Goal: Ask a question: Seek information or help from site administrators or community

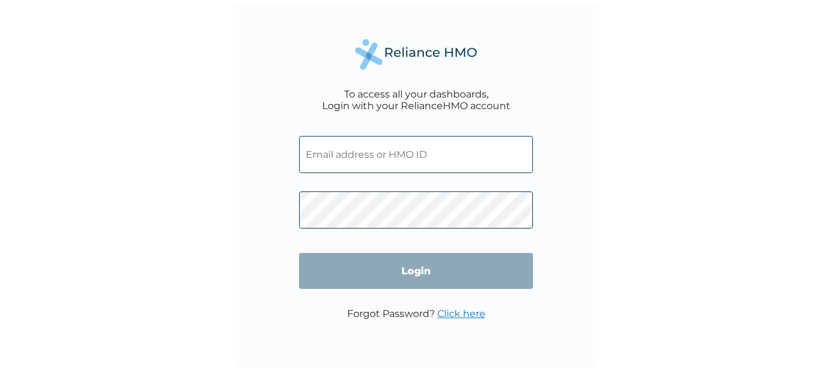
click at [398, 155] on input "text" at bounding box center [416, 154] width 234 height 37
type input "akokigbo@ican.org.ng"
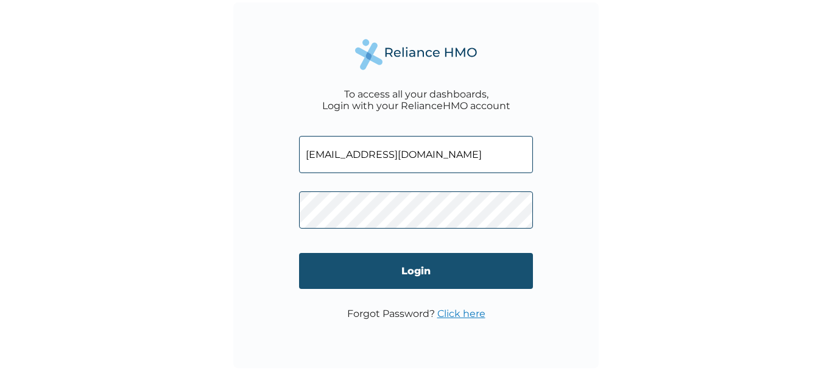
click at [413, 269] on input "Login" at bounding box center [416, 271] width 234 height 36
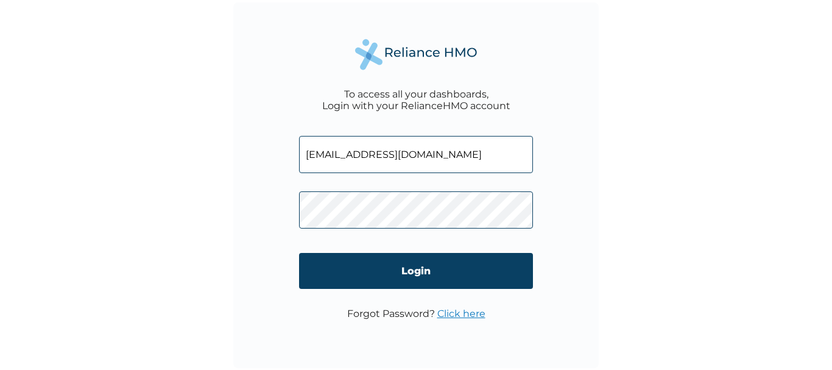
click at [416, 247] on form "akokigbo@ican.org.ng Login" at bounding box center [416, 216] width 234 height 184
click at [461, 314] on link "Click here" at bounding box center [461, 314] width 48 height 12
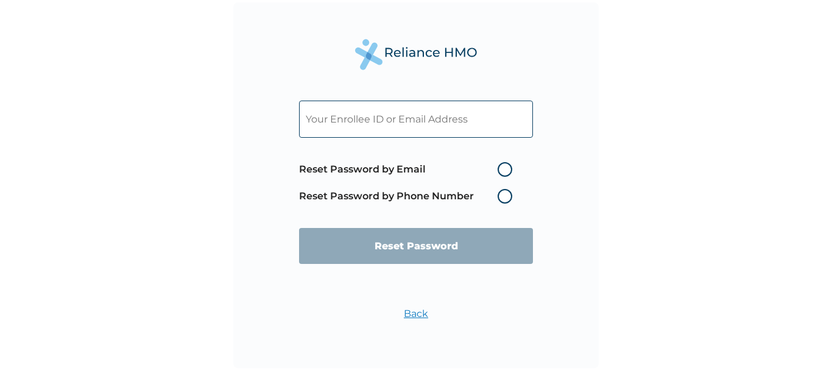
click at [502, 194] on label "Reset Password by Phone Number" at bounding box center [408, 196] width 219 height 15
click at [414, 162] on label "Reset Password by Email" at bounding box center [408, 169] width 219 height 15
click at [481, 162] on input "Reset Password by Email" at bounding box center [490, 169] width 19 height 19
radio input "true"
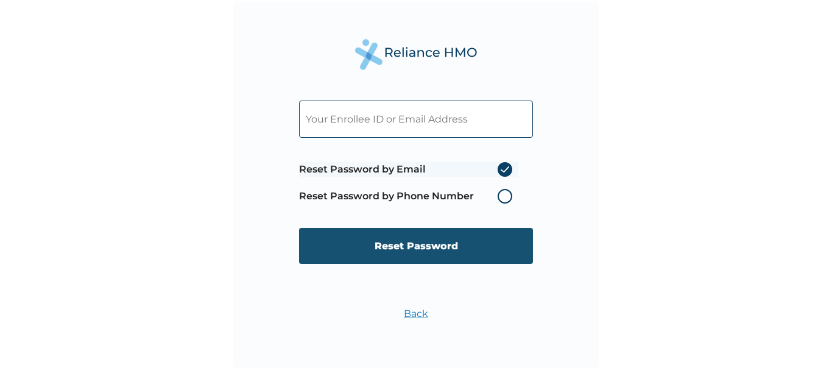
click at [425, 245] on input "Reset Password" at bounding box center [416, 246] width 234 height 36
type input "ICN/10117/A"
click at [408, 249] on input "Reset Password" at bounding box center [416, 246] width 234 height 36
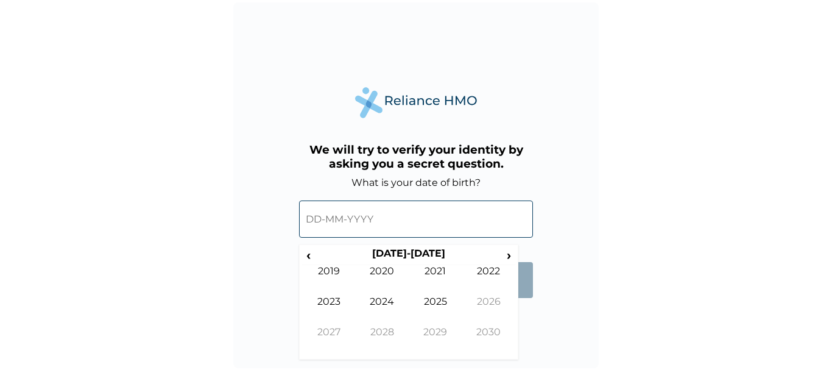
click at [309, 221] on input "text" at bounding box center [416, 218] width 234 height 37
click at [503, 259] on span "›" at bounding box center [509, 254] width 13 height 15
click at [310, 254] on span "‹" at bounding box center [308, 254] width 13 height 15
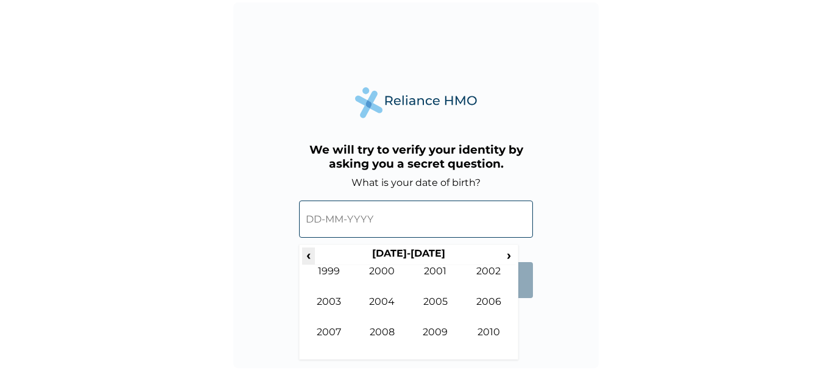
click at [310, 254] on span "‹" at bounding box center [308, 254] width 13 height 15
click at [381, 334] on td "1968" at bounding box center [383, 341] width 54 height 30
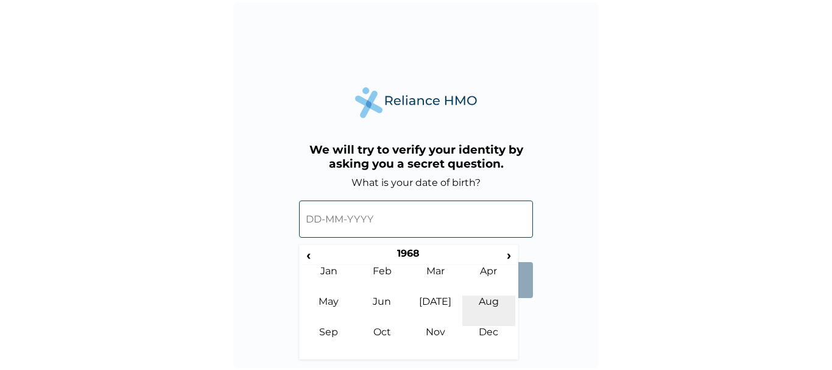
click at [487, 300] on td "Aug" at bounding box center [489, 310] width 54 height 30
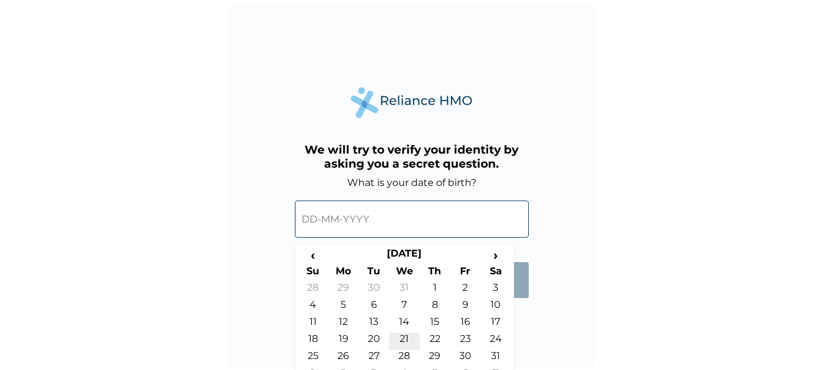
click at [406, 341] on td "21" at bounding box center [404, 341] width 30 height 17
type input "21-08-1968"
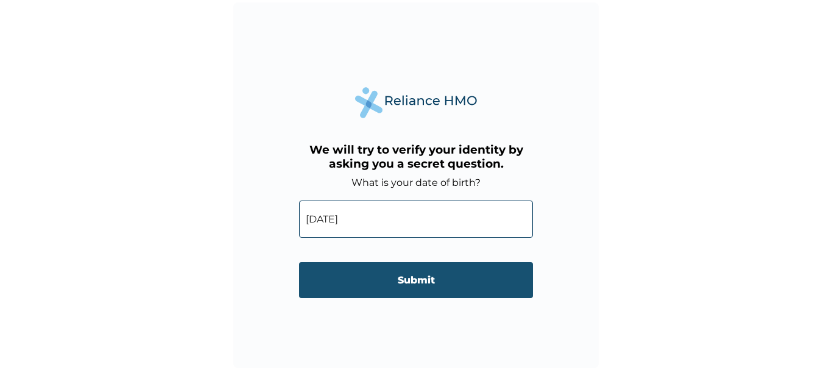
click at [409, 278] on input "Submit" at bounding box center [416, 280] width 234 height 36
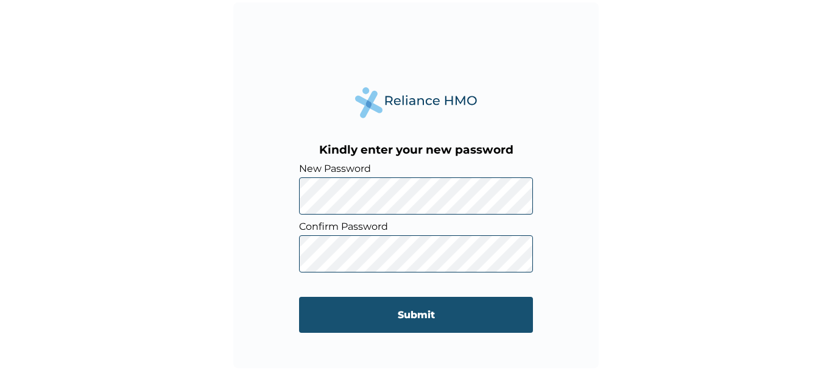
click at [419, 314] on input "Submit" at bounding box center [416, 315] width 234 height 36
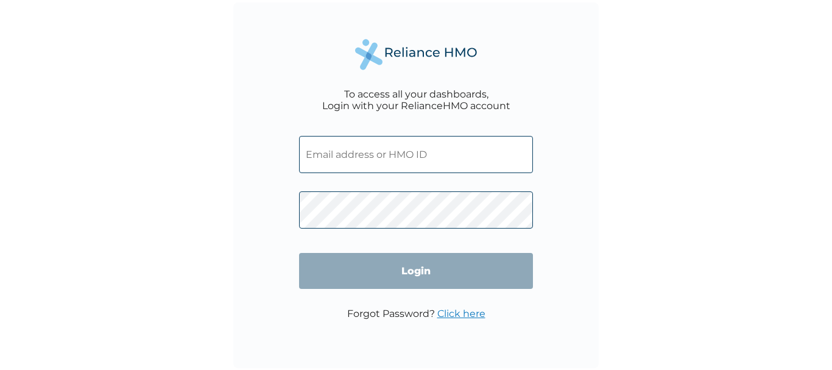
type input "icn/10117/a"
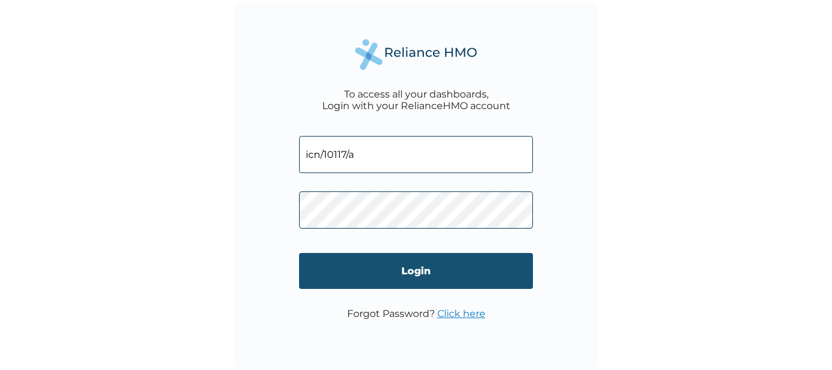
click at [425, 270] on input "Login" at bounding box center [416, 271] width 234 height 36
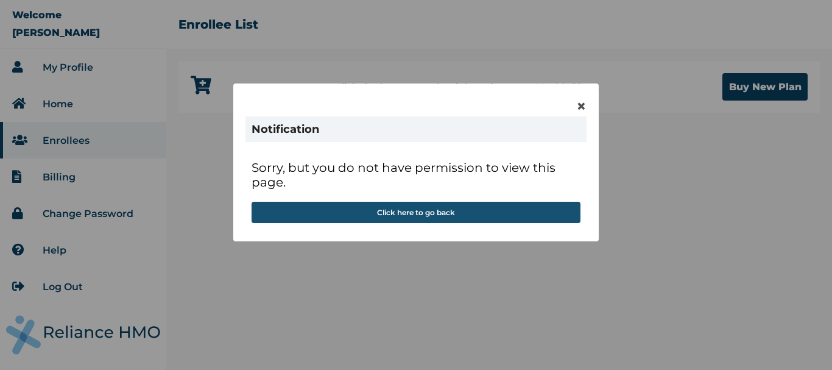
click at [403, 215] on button "Click here to go back" at bounding box center [416, 212] width 329 height 21
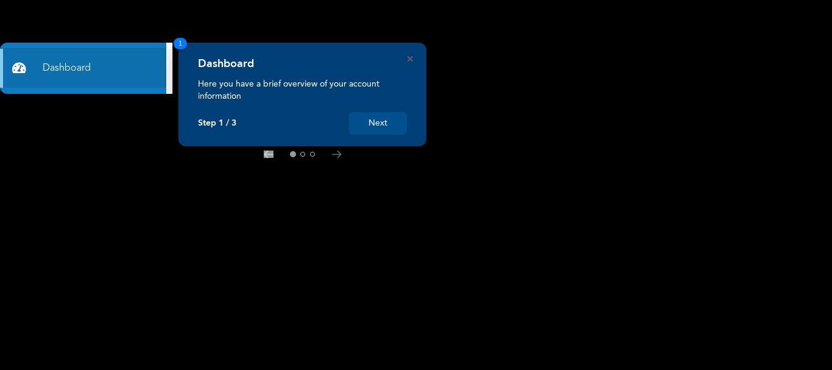
click at [382, 122] on button "Next" at bounding box center [378, 123] width 58 height 23
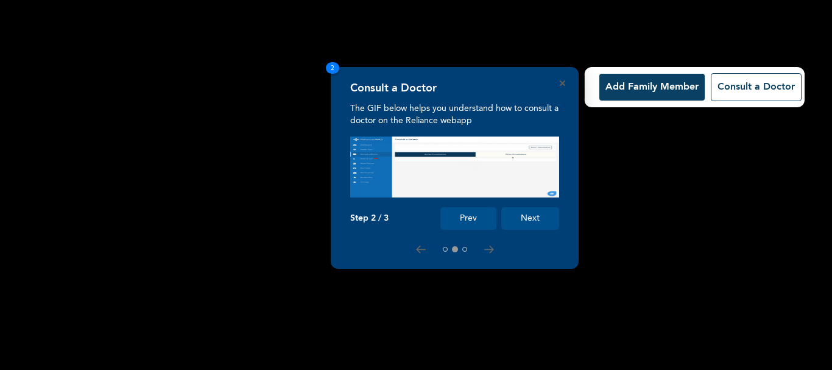
click at [520, 217] on button "Next" at bounding box center [530, 218] width 58 height 23
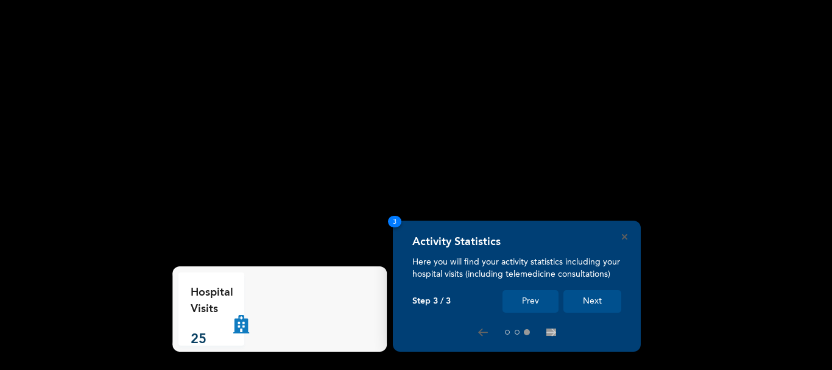
click at [240, 326] on icon at bounding box center [241, 308] width 16 height 49
click at [481, 327] on div at bounding box center [516, 332] width 209 height 10
click at [505, 331] on button at bounding box center [507, 332] width 5 height 5
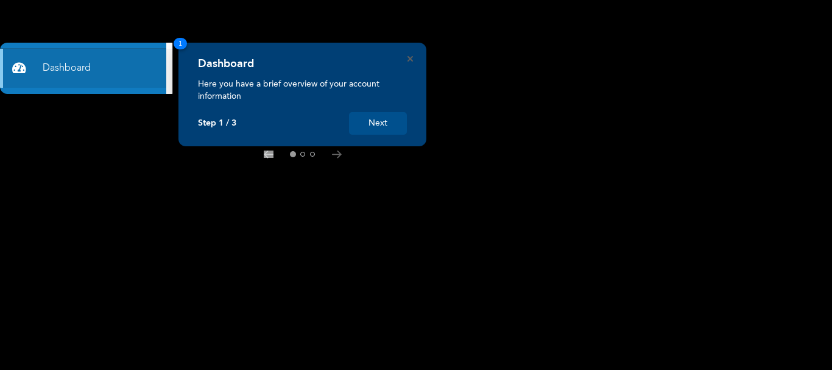
click at [293, 82] on p "Here you have a brief overview of your account information" at bounding box center [302, 90] width 209 height 24
click at [314, 68] on div "Dashboard" at bounding box center [302, 67] width 209 height 21
click at [376, 119] on button "Next" at bounding box center [378, 123] width 58 height 23
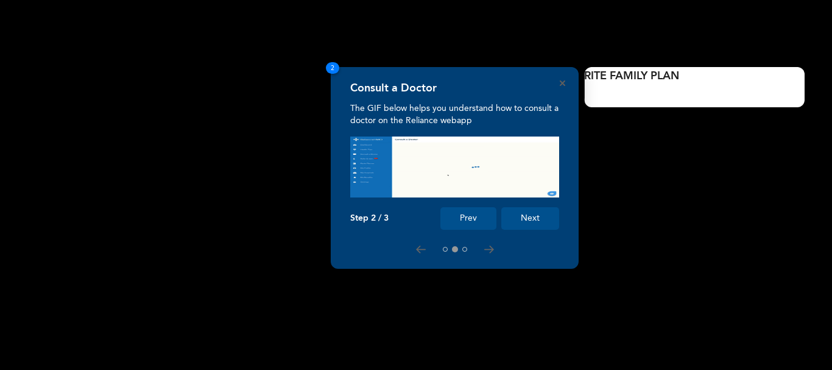
scroll to position [0, 0]
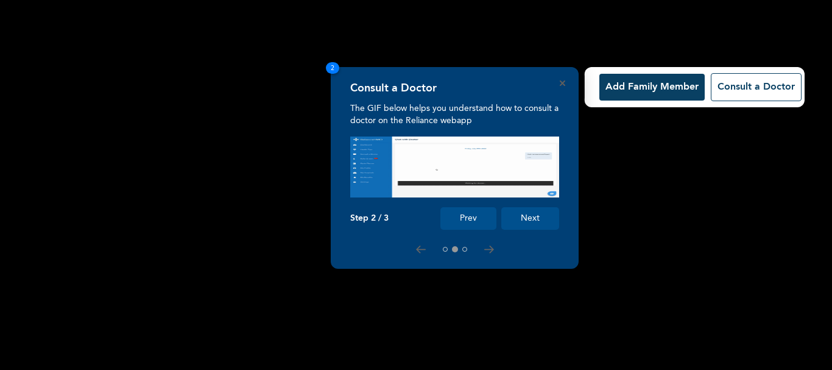
click at [467, 247] on nav at bounding box center [454, 249] width 29 height 10
click at [472, 107] on p "The GIF below helps you understand how to consult a doctor on the Reliance weba…" at bounding box center [454, 114] width 209 height 24
click at [655, 94] on button "Add Family Member" at bounding box center [651, 87] width 105 height 27
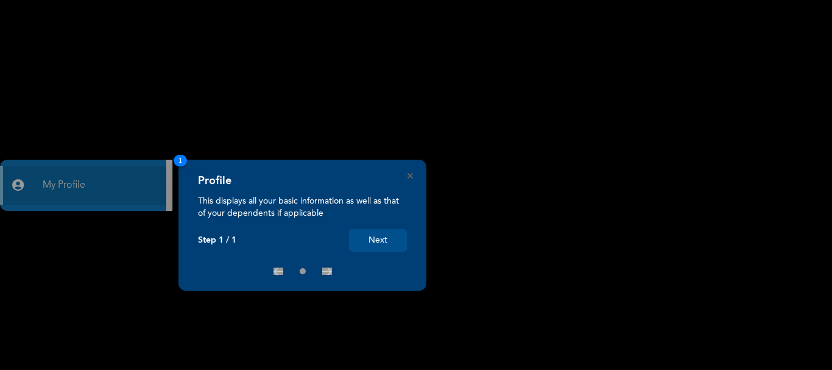
click at [135, 195] on div "× Products List You have used up your slots" at bounding box center [416, 185] width 832 height 370
click at [182, 156] on span "1" at bounding box center [180, 161] width 13 height 12
click at [375, 244] on button "Next" at bounding box center [378, 240] width 58 height 23
click at [409, 175] on icon "Close" at bounding box center [410, 175] width 5 height 5
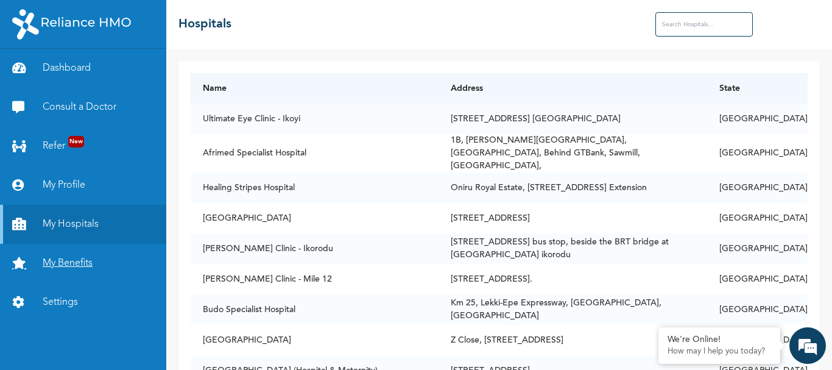
click at [71, 266] on link "My Benefits" at bounding box center [83, 263] width 166 height 39
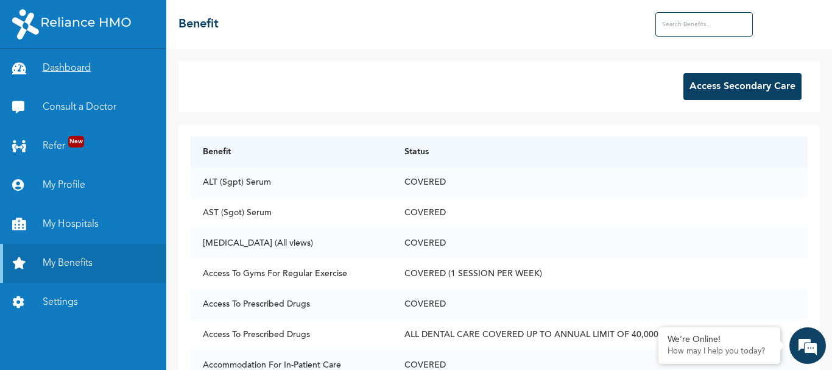
click at [66, 68] on link "Dashboard" at bounding box center [83, 68] width 166 height 39
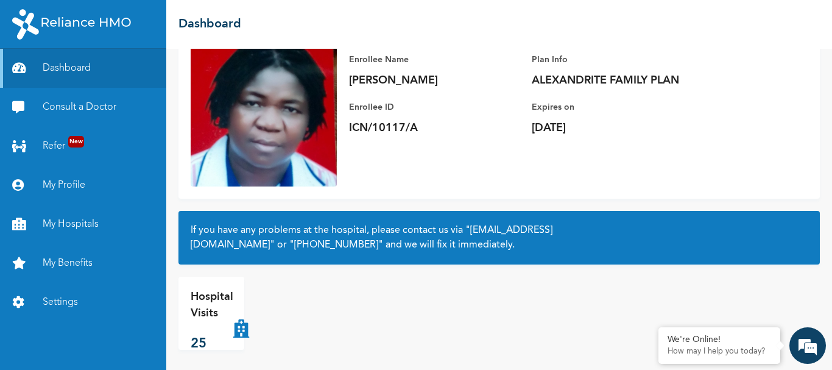
scroll to position [102, 0]
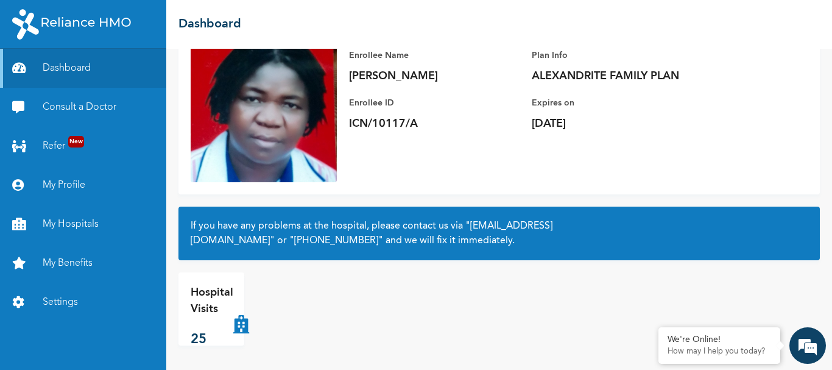
click at [238, 320] on icon at bounding box center [241, 308] width 16 height 49
click at [240, 322] on icon at bounding box center [241, 308] width 16 height 49
click at [63, 101] on link "Consult a Doctor" at bounding box center [83, 107] width 166 height 39
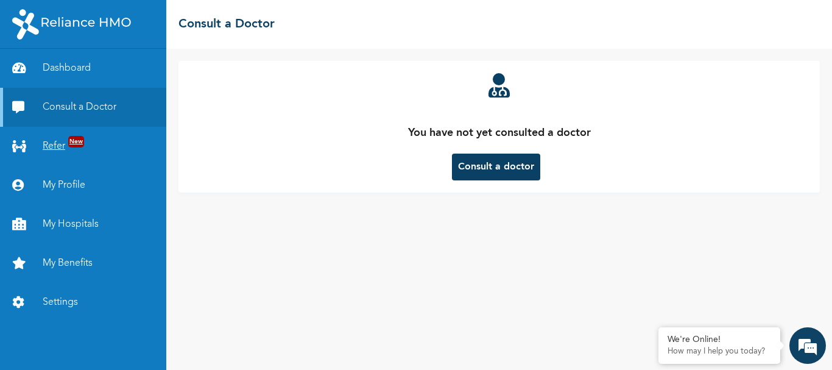
click at [55, 139] on link "Refer New" at bounding box center [83, 146] width 166 height 39
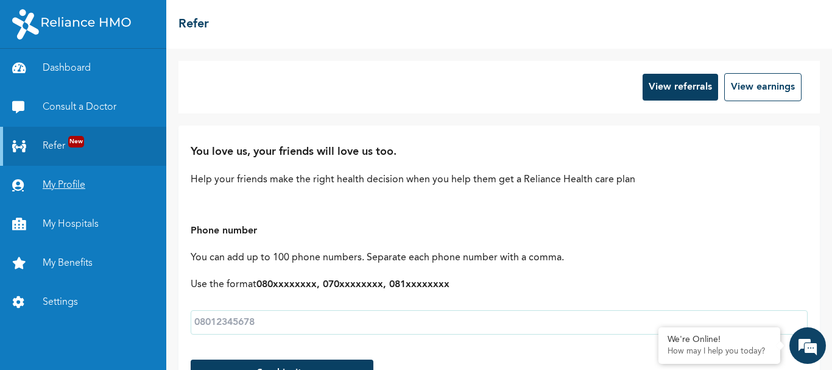
click at [63, 182] on link "My Profile" at bounding box center [83, 185] width 166 height 39
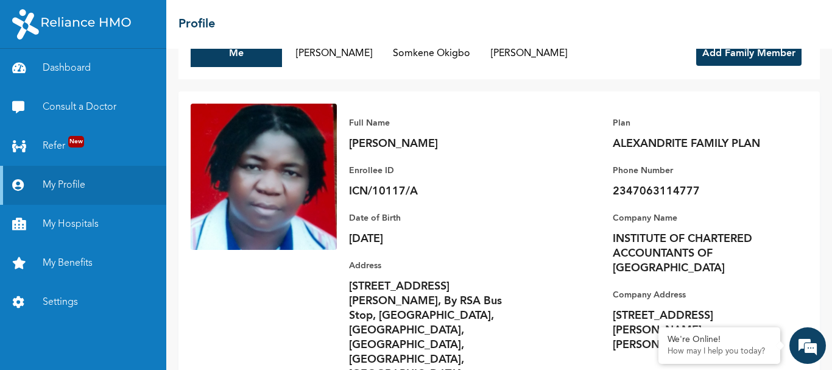
scroll to position [35, 0]
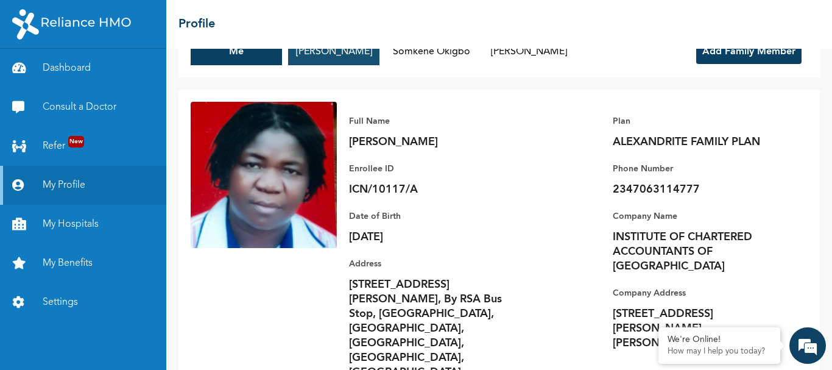
click at [336, 49] on button "[PERSON_NAME]" at bounding box center [333, 51] width 91 height 27
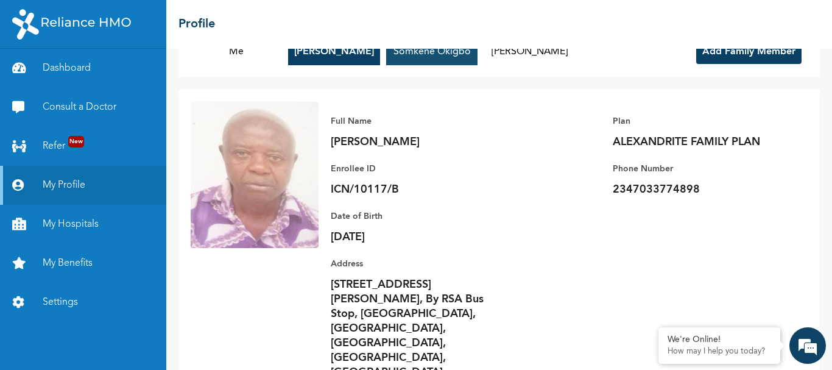
click at [433, 54] on button "Somkene Okigbo" at bounding box center [431, 51] width 91 height 27
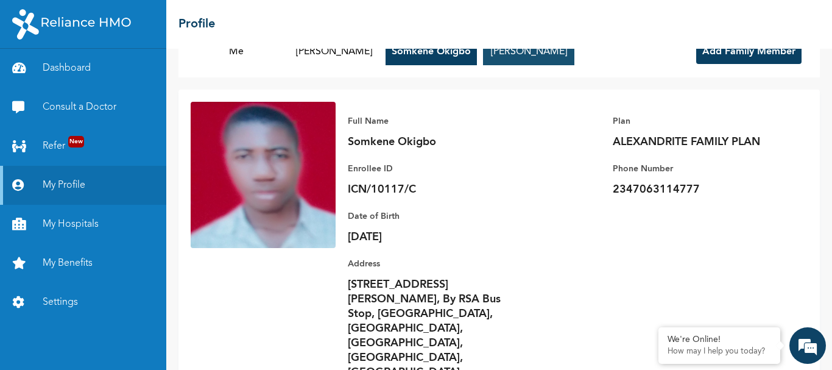
click at [512, 51] on button "[PERSON_NAME]" at bounding box center [528, 51] width 91 height 27
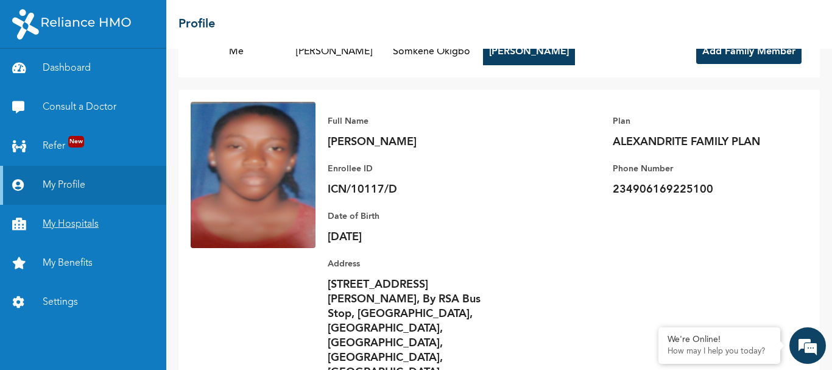
click at [78, 225] on link "My Hospitals" at bounding box center [83, 224] width 166 height 39
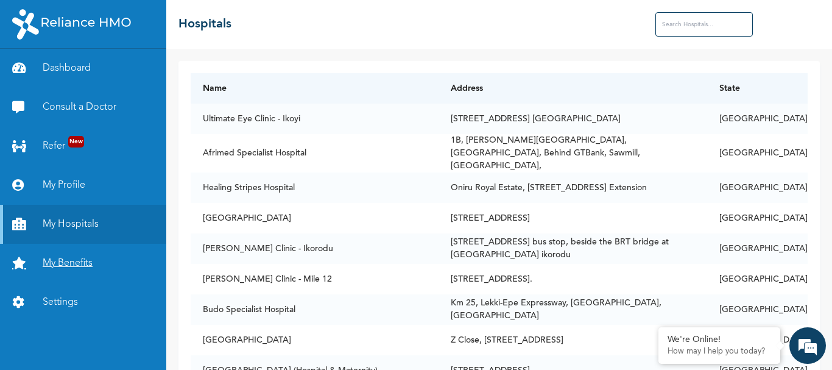
click at [52, 264] on link "My Benefits" at bounding box center [83, 263] width 166 height 39
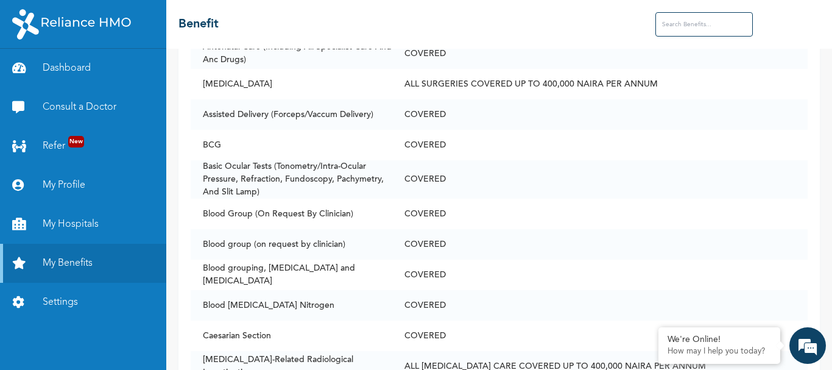
scroll to position [439, 0]
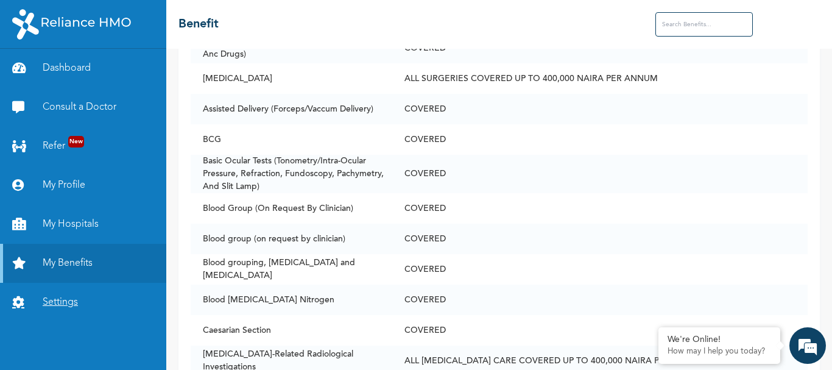
click at [50, 294] on link "Settings" at bounding box center [83, 302] width 166 height 39
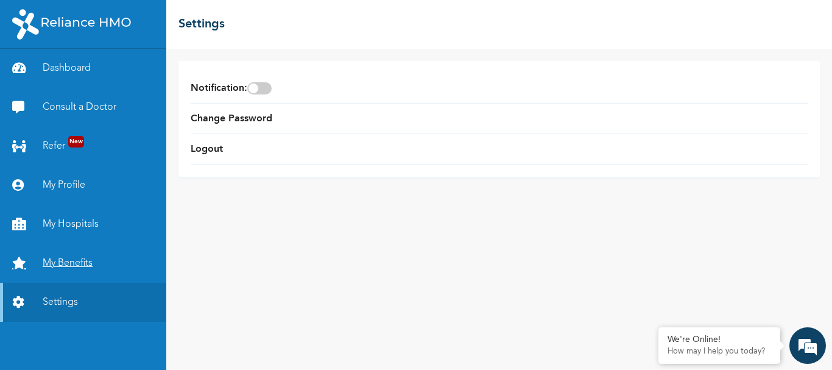
click at [58, 259] on link "My Benefits" at bounding box center [83, 263] width 166 height 39
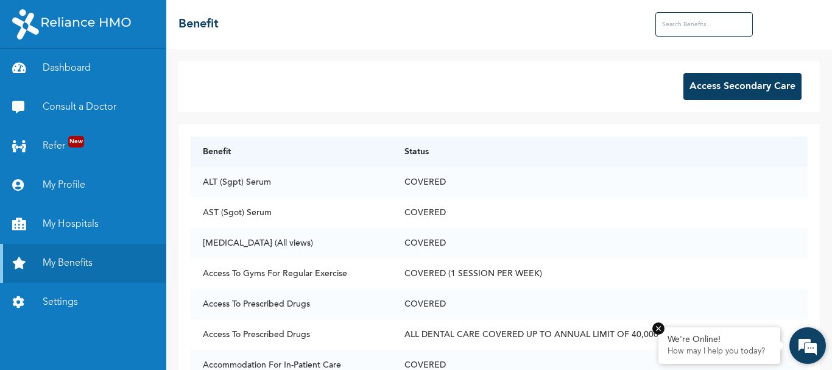
click at [728, 348] on p "How may I help you today?" at bounding box center [720, 352] width 104 height 10
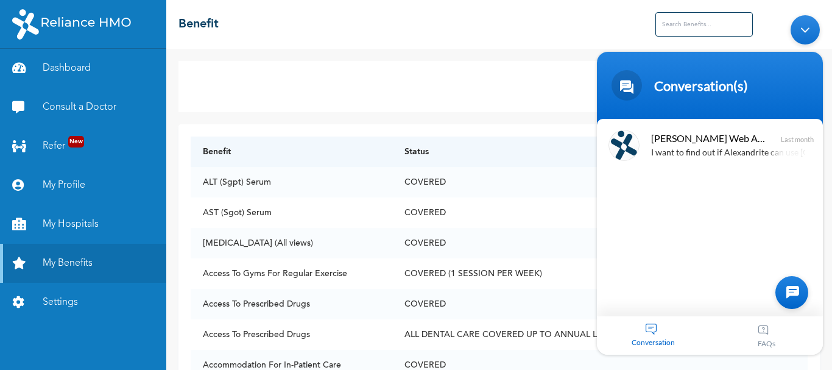
drag, startPoint x: 701, startPoint y: 345, endPoint x: 762, endPoint y: 256, distance: 108.3
click at [762, 256] on div "[PERSON_NAME] Enrollee Web Assistant I want to find out if Alexandrite can use …" at bounding box center [710, 217] width 226 height 197
click at [790, 279] on div at bounding box center [791, 292] width 33 height 33
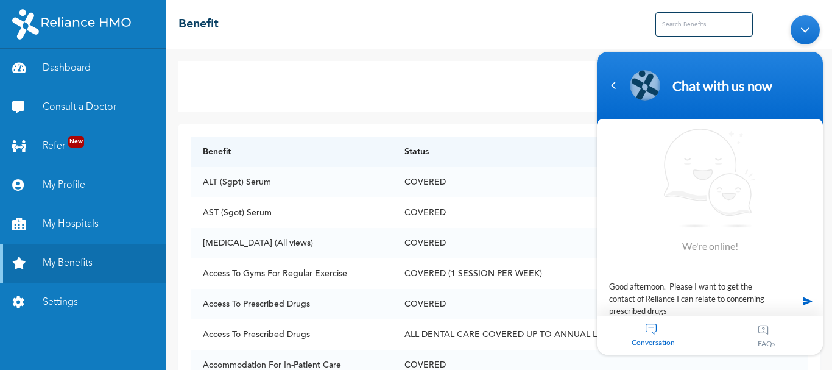
click at [765, 296] on textarea "Good afternoon. Please I want to get the contact of Reliance I can relate to co…" at bounding box center [710, 295] width 226 height 43
click at [635, 311] on textarea "Good afternoon. Please I want to get the contact of Reliance I can relate to co…" at bounding box center [710, 295] width 226 height 43
type textarea "Good afternoon. Please I want to get the contact of Reliance I can relate to co…"
click at [807, 297] on span at bounding box center [808, 301] width 18 height 18
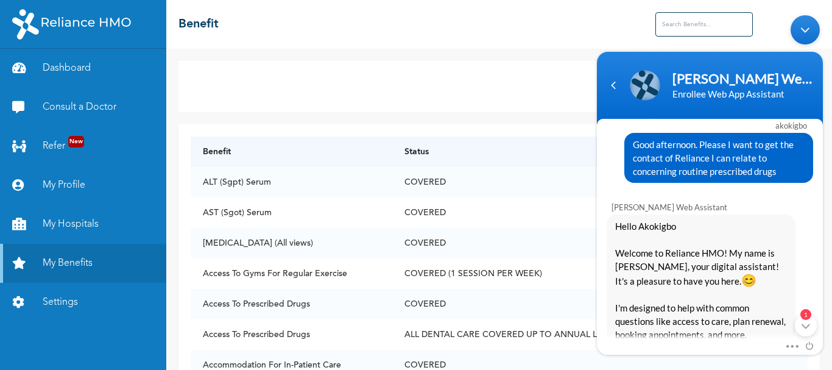
scroll to position [24, 0]
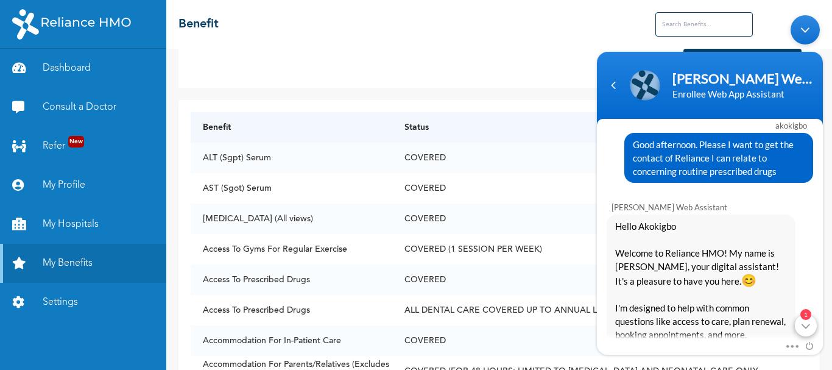
click at [805, 325] on div "1" at bounding box center [806, 325] width 22 height 22
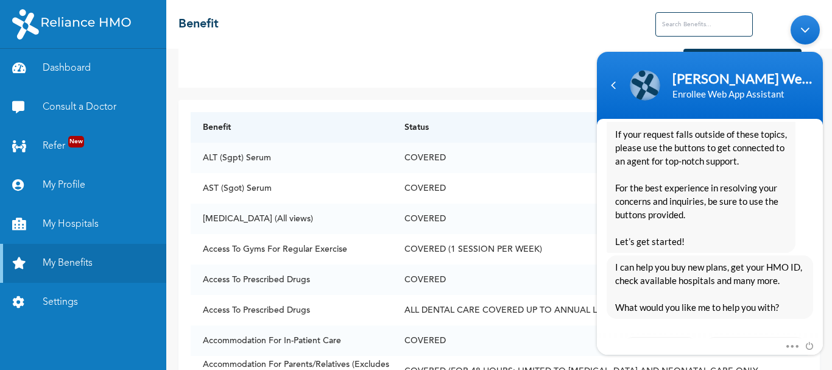
scroll to position [367, 0]
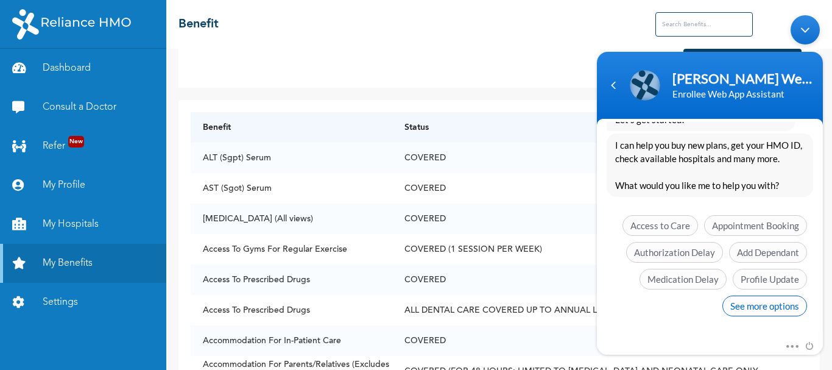
click at [755, 305] on span "See more options" at bounding box center [764, 305] width 85 height 21
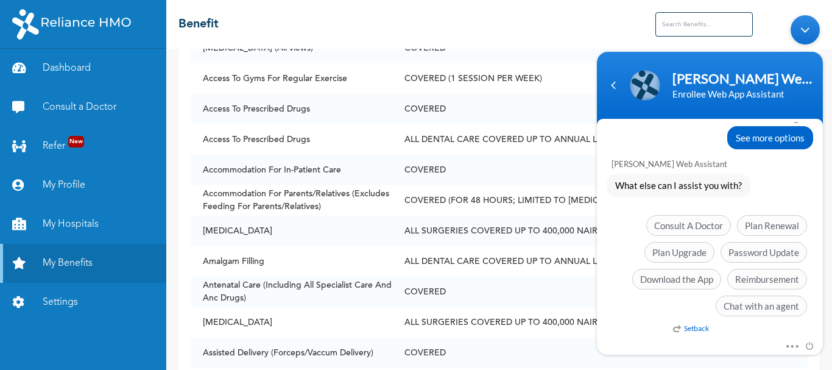
scroll to position [219, 0]
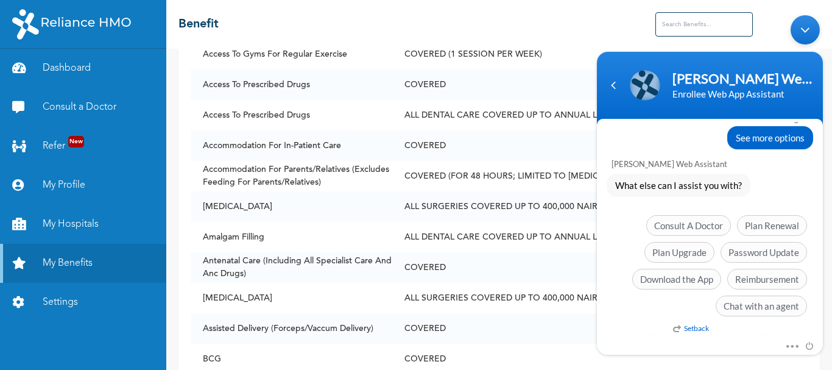
click at [824, 248] on body "[PERSON_NAME] Enrollee Web Assistant Enrollee Web App Assistant akokigbo Good a…" at bounding box center [710, 184] width 238 height 351
click at [694, 324] on em "Setback" at bounding box center [691, 327] width 36 height 9
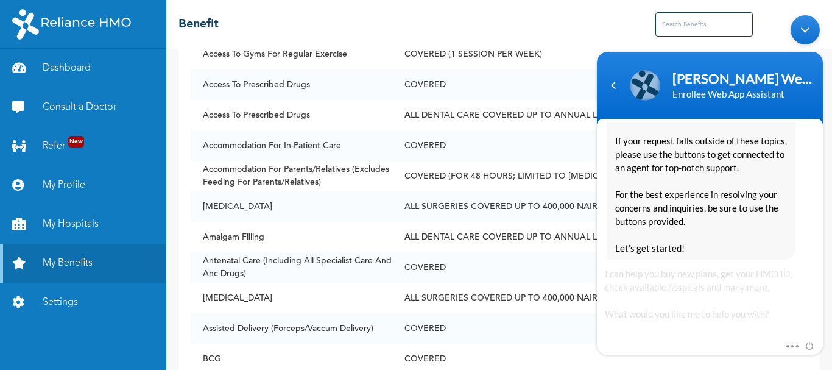
scroll to position [855, 0]
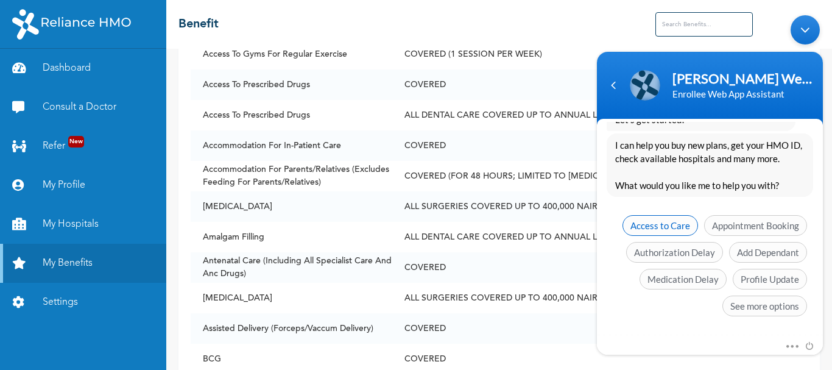
click at [677, 228] on span "Access to Care" at bounding box center [661, 225] width 76 height 21
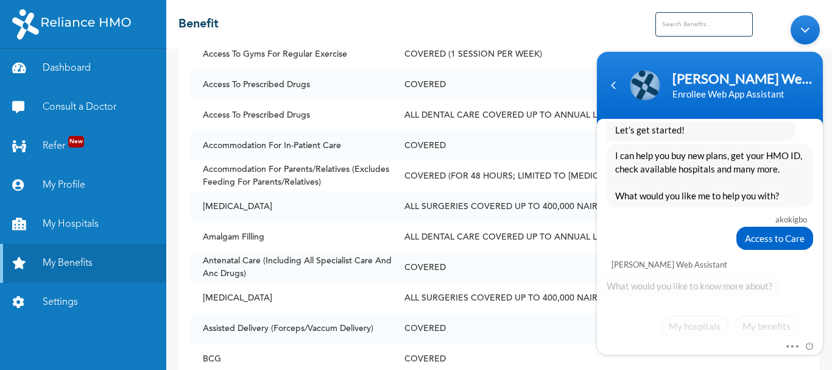
scroll to position [892, 0]
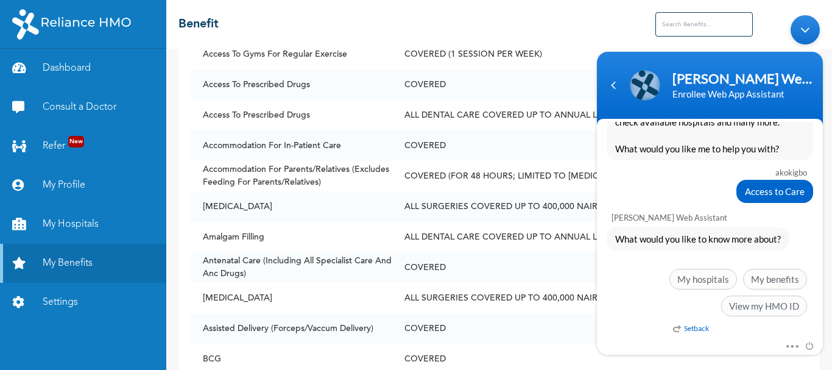
click at [820, 341] on div "Mute Send email" at bounding box center [710, 347] width 226 height 16
click at [776, 275] on span "My benefits" at bounding box center [775, 279] width 64 height 21
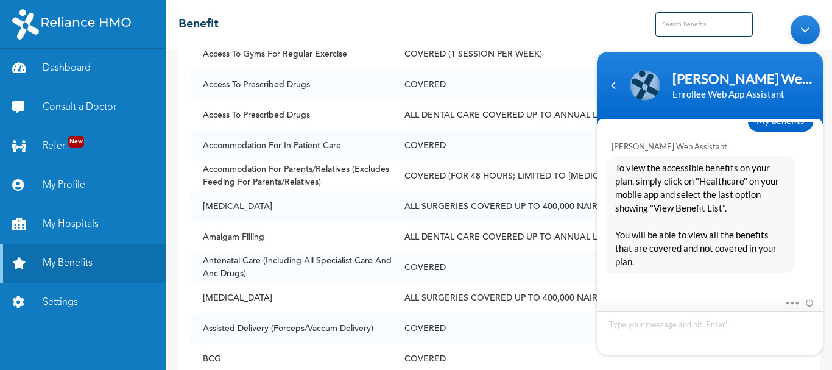
scroll to position [1118, 0]
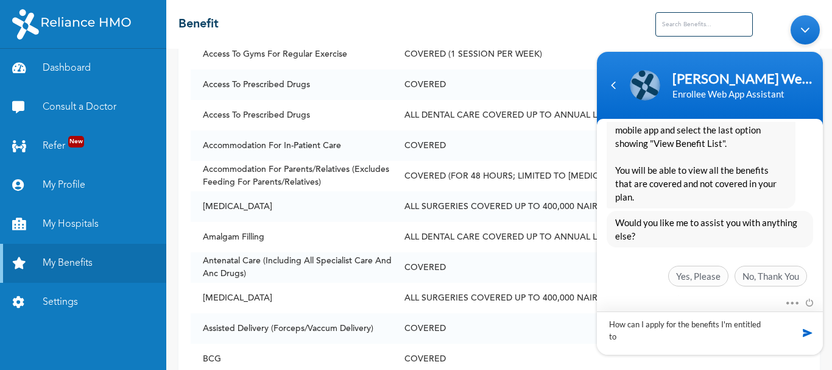
type textarea "How can I apply for the benefits I'm entitled to?"
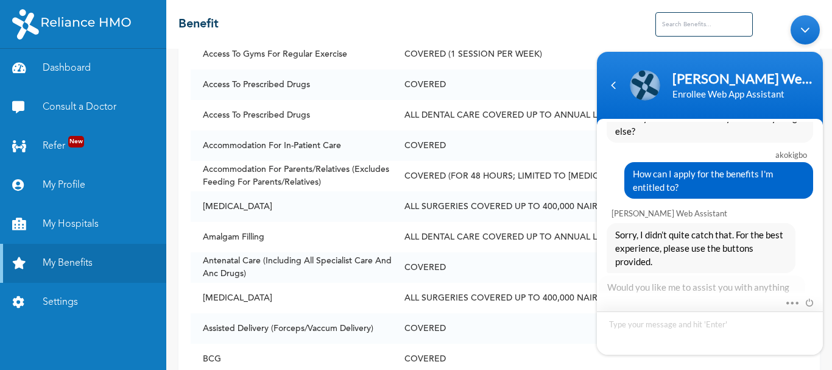
scroll to position [1287, 0]
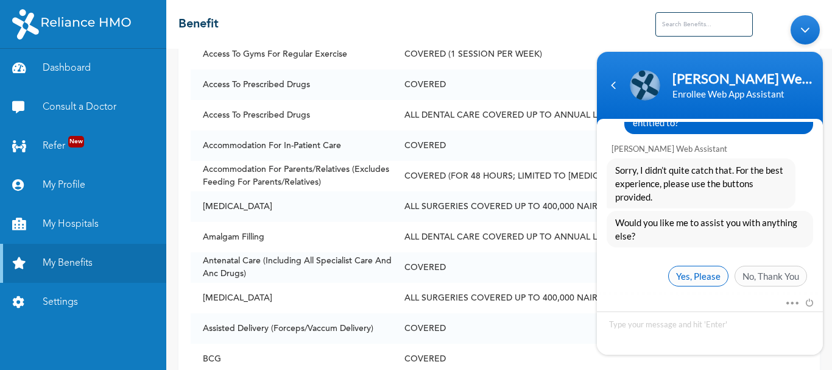
click at [702, 266] on span "Yes, Please" at bounding box center [698, 276] width 60 height 21
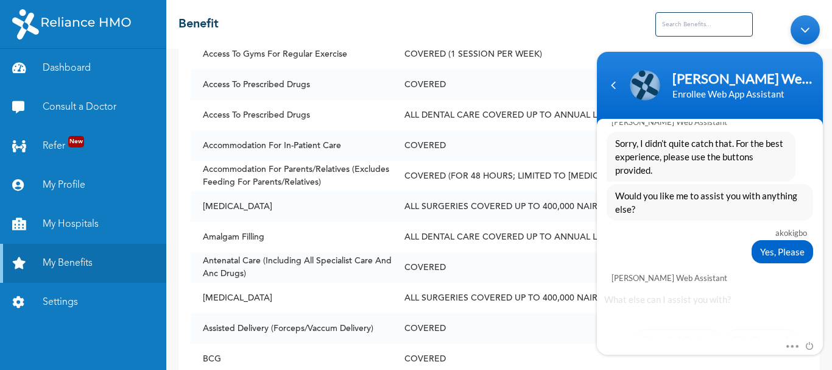
scroll to position [1415, 0]
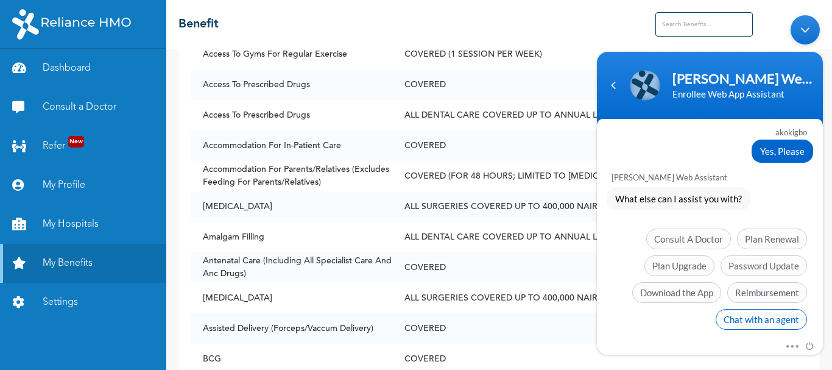
click at [742, 312] on span "Chat with an agent" at bounding box center [761, 319] width 91 height 21
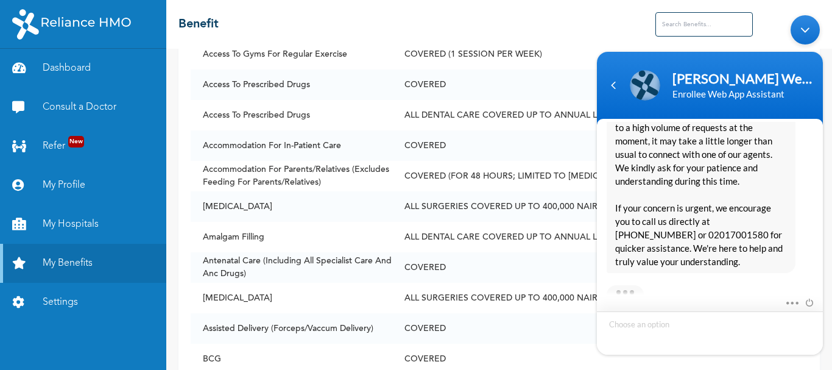
scroll to position [1654, 0]
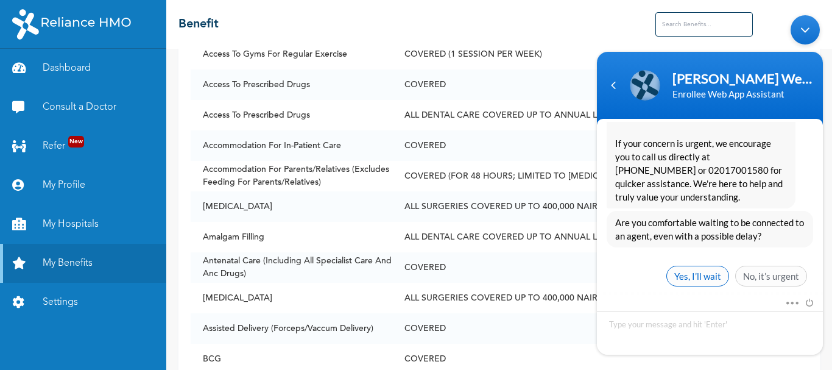
click at [689, 266] on span "Yes, I’ll wait" at bounding box center [697, 276] width 63 height 21
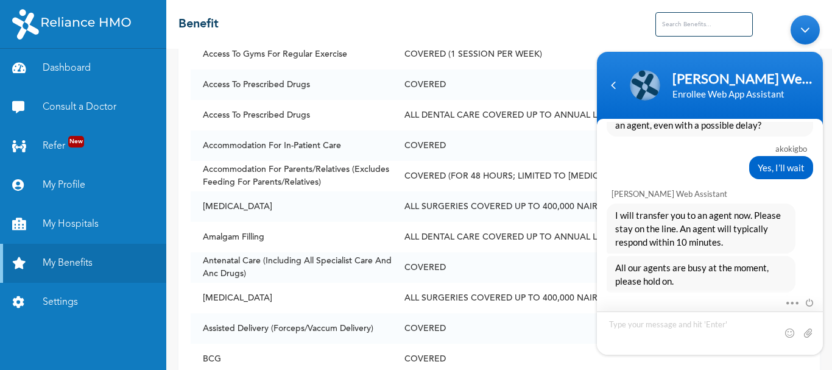
scroll to position [1792, 0]
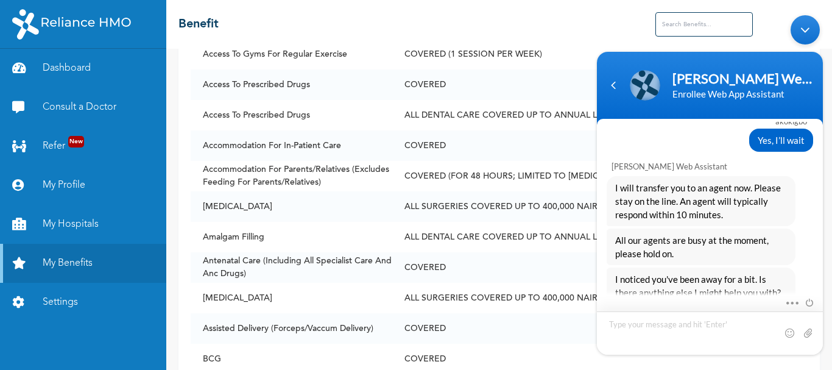
click at [630, 327] on textarea "Type your message and hit 'Enter'" at bounding box center [710, 332] width 226 height 43
type textarea "I want to know how I will access the routine drug recommended for me"
click at [807, 336] on span at bounding box center [808, 333] width 12 height 12
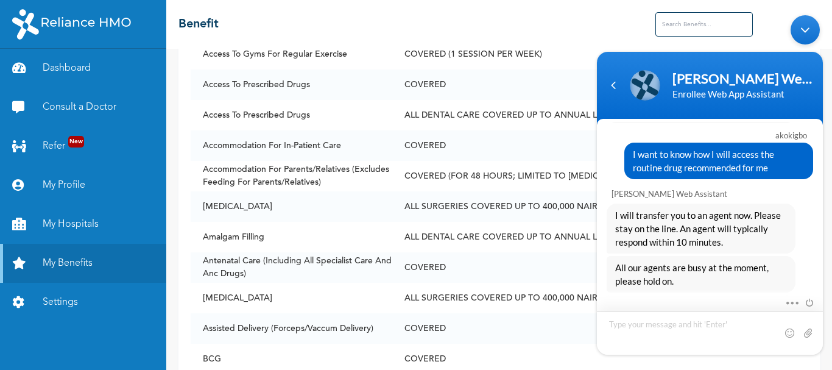
scroll to position [2001, 0]
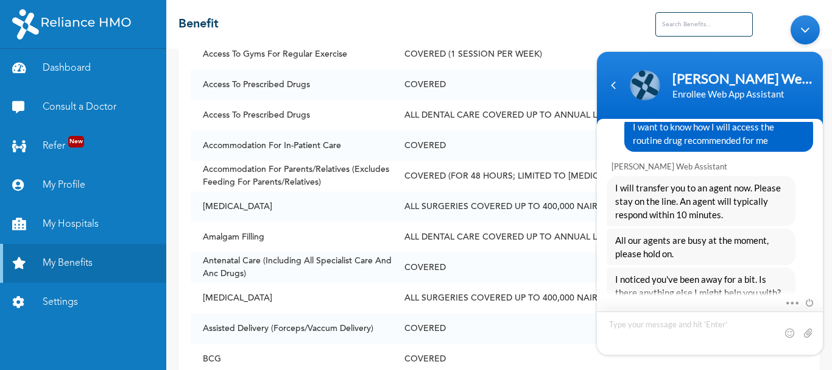
click at [635, 328] on textarea "Type your message and hit 'Enter'" at bounding box center [710, 332] width 226 height 43
click at [623, 323] on textarea "I'vd been waiting" at bounding box center [710, 332] width 226 height 43
click at [674, 323] on textarea "I've been waiting" at bounding box center [710, 332] width 226 height 43
type textarea "I've been waiting to chat with an agent to no avail. Hope I will be attended to…"
click at [805, 334] on span at bounding box center [808, 333] width 12 height 12
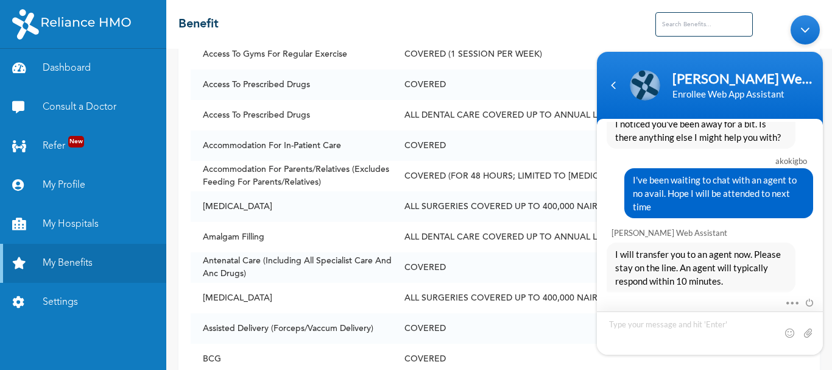
scroll to position [2195, 0]
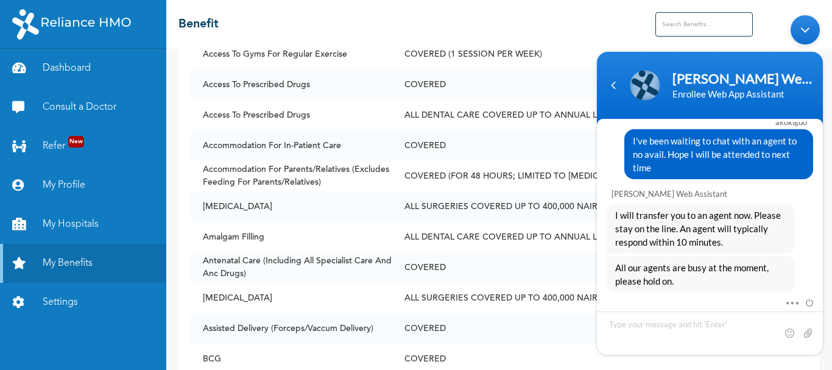
click at [695, 15] on body "[PERSON_NAME] Enrollee Web Assistant Enrollee Web App Assistant akokigbo Good a…" at bounding box center [710, 184] width 238 height 351
click at [695, 18] on body "[PERSON_NAME] Enrollee Web Assistant Enrollee Web App Assistant akokigbo Good a…" at bounding box center [710, 184] width 238 height 351
click at [695, 20] on body "[PERSON_NAME] Enrollee Web Assistant Enrollee Web App Assistant akokigbo Good a…" at bounding box center [710, 184] width 238 height 351
click at [805, 27] on div "Minimize live chat window" at bounding box center [805, 29] width 29 height 29
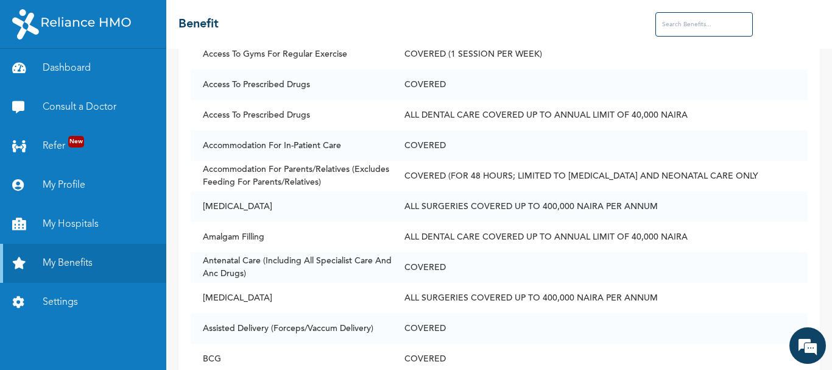
click at [805, 27] on div at bounding box center [737, 24] width 164 height 24
click at [721, 29] on input "text" at bounding box center [703, 24] width 97 height 24
click at [721, 28] on input "text" at bounding box center [703, 24] width 97 height 24
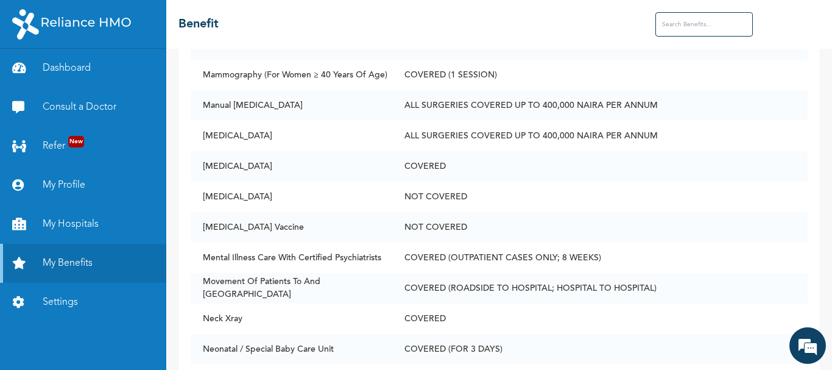
scroll to position [3070, 0]
click at [491, 130] on td "ALL SURGERIES COVERED UP TO 400,000 NAIRA PER ANNUM" at bounding box center [599, 136] width 415 height 30
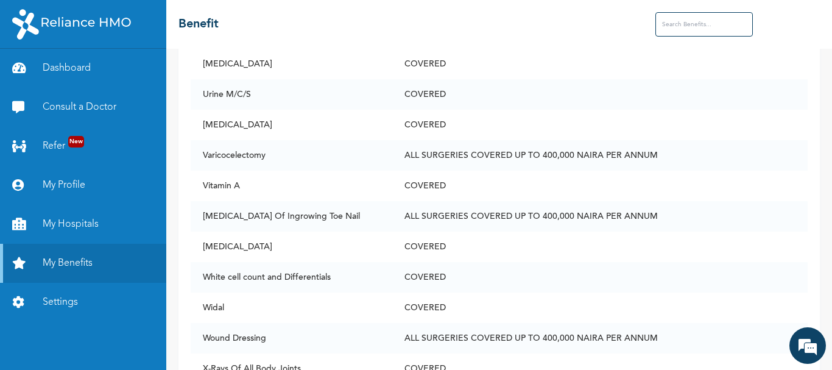
scroll to position [5779, 0]
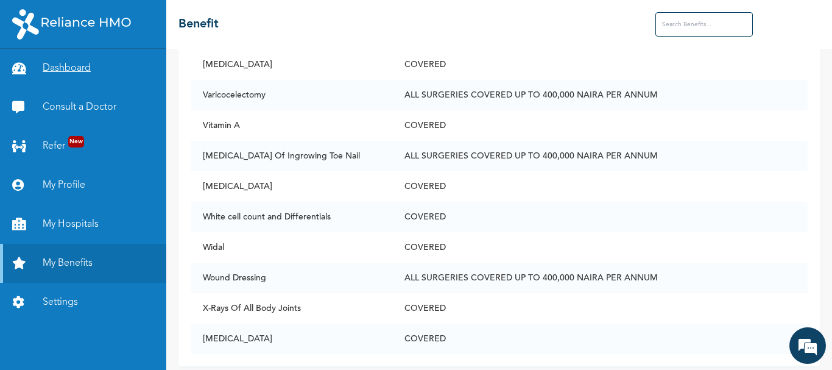
click at [69, 68] on link "Dashboard" at bounding box center [83, 68] width 166 height 39
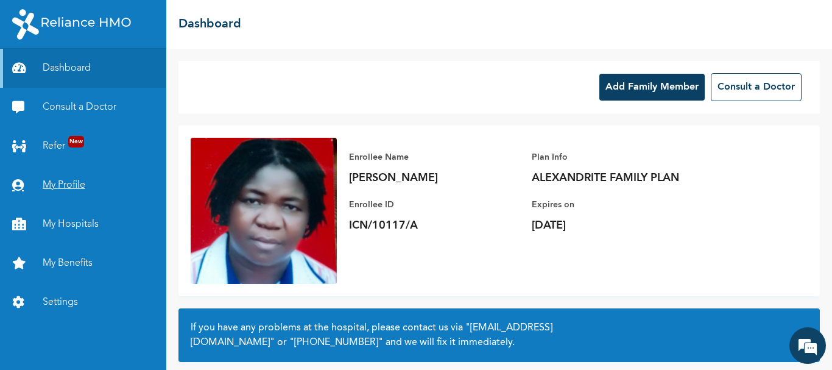
click at [38, 188] on link "My Profile" at bounding box center [83, 185] width 166 height 39
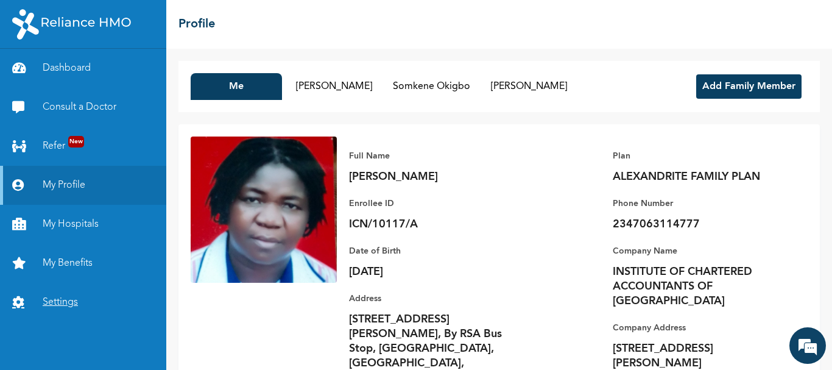
click at [58, 294] on link "Settings" at bounding box center [83, 302] width 166 height 39
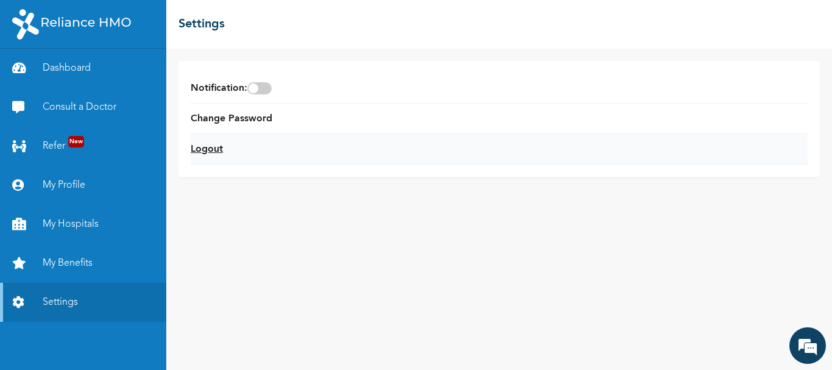
click at [202, 148] on link "Logout" at bounding box center [207, 149] width 32 height 15
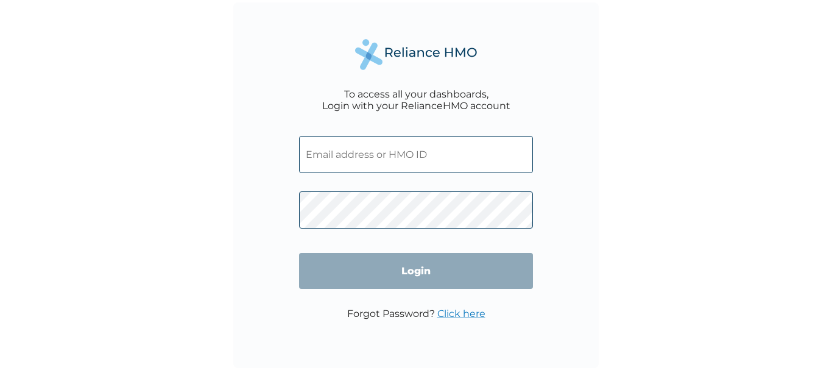
type input "icn/10117/a"
